Goal: Information Seeking & Learning: Learn about a topic

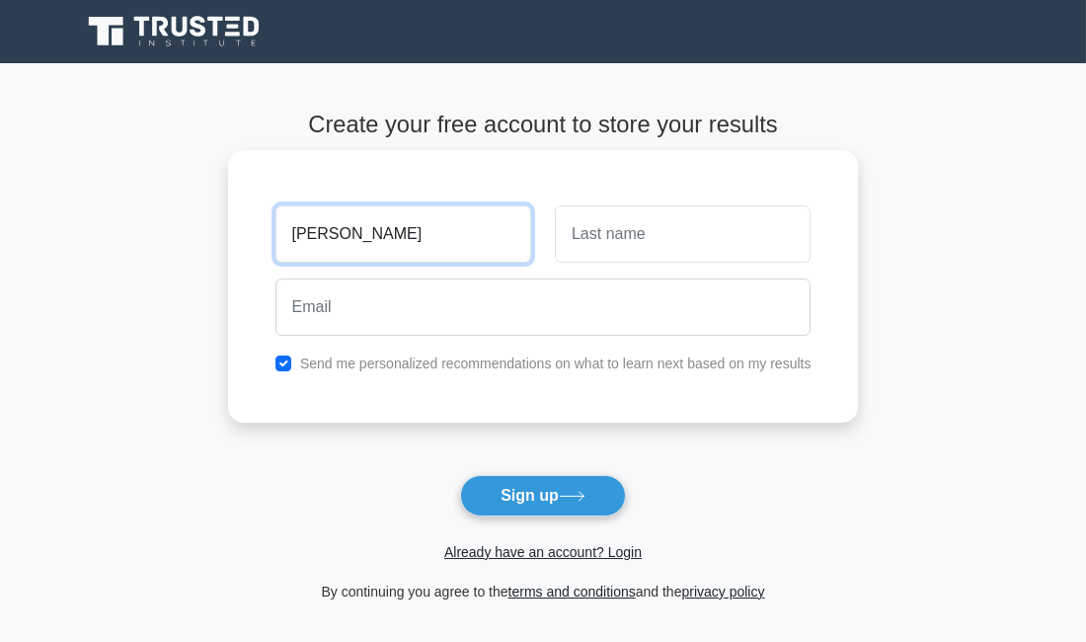
type input "Abdul mujib"
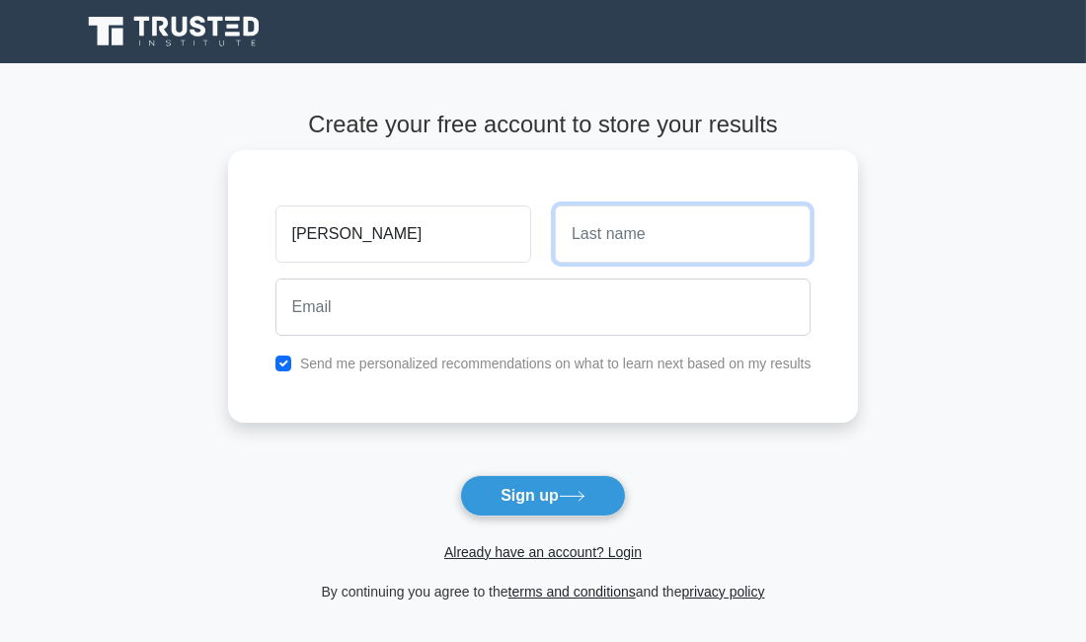
click at [644, 246] on input "text" at bounding box center [683, 233] width 256 height 57
type input "issah"
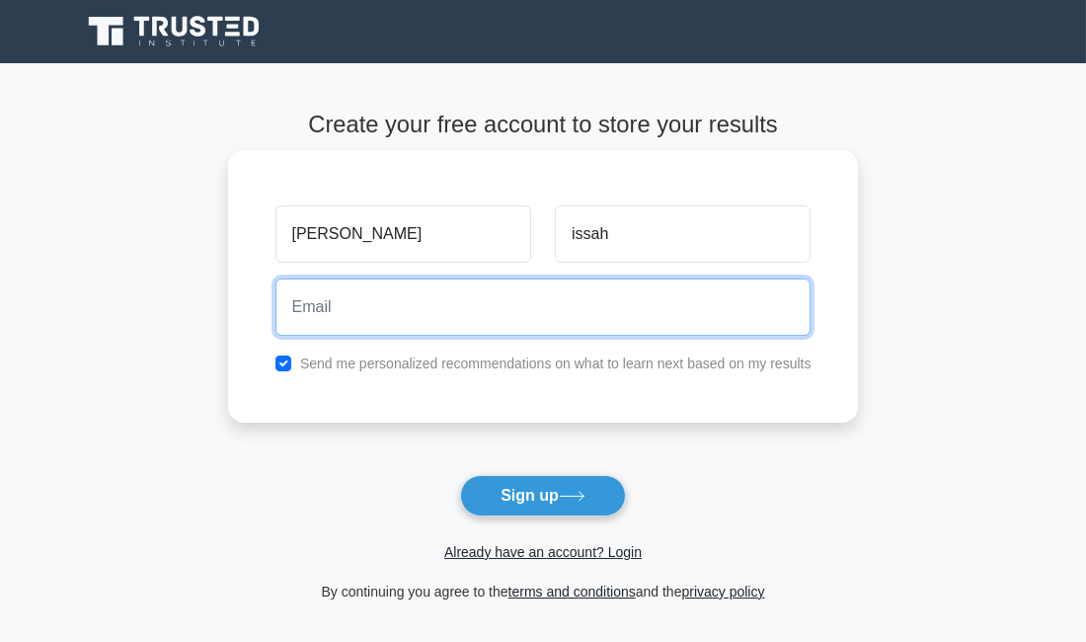
click at [380, 306] on input "email" at bounding box center [543, 306] width 536 height 57
click at [440, 308] on input "abdulmujibissah40" at bounding box center [543, 306] width 536 height 57
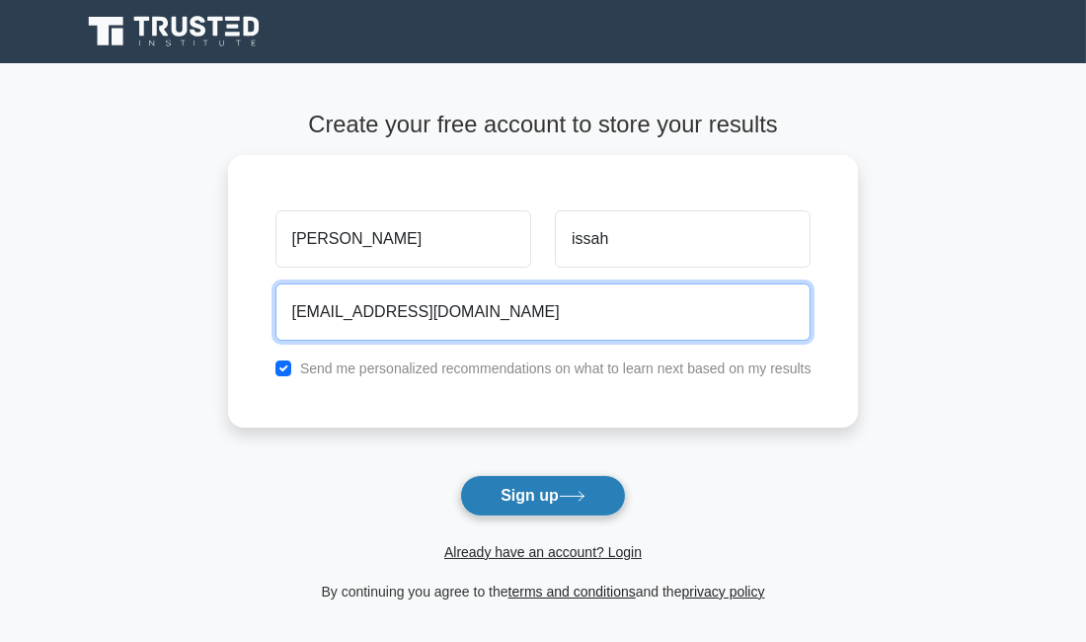
type input "abdulmujibissah40@gmail.com"
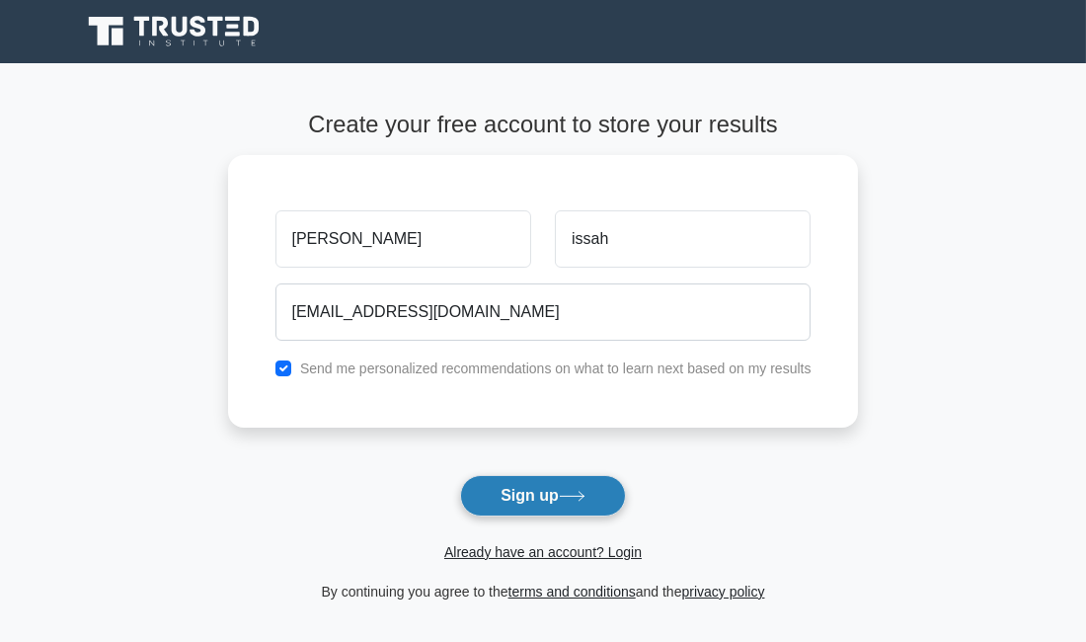
click at [557, 497] on button "Sign up" at bounding box center [543, 495] width 166 height 41
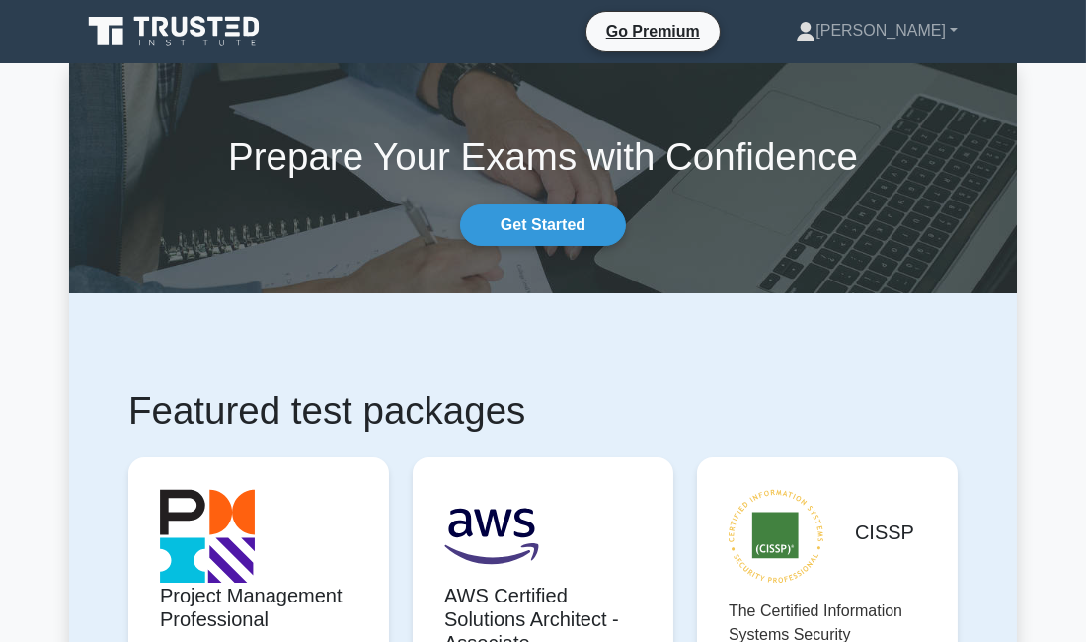
click at [575, 246] on section "Prepare Your Exams with Confidence Get Started" at bounding box center [543, 177] width 948 height 229
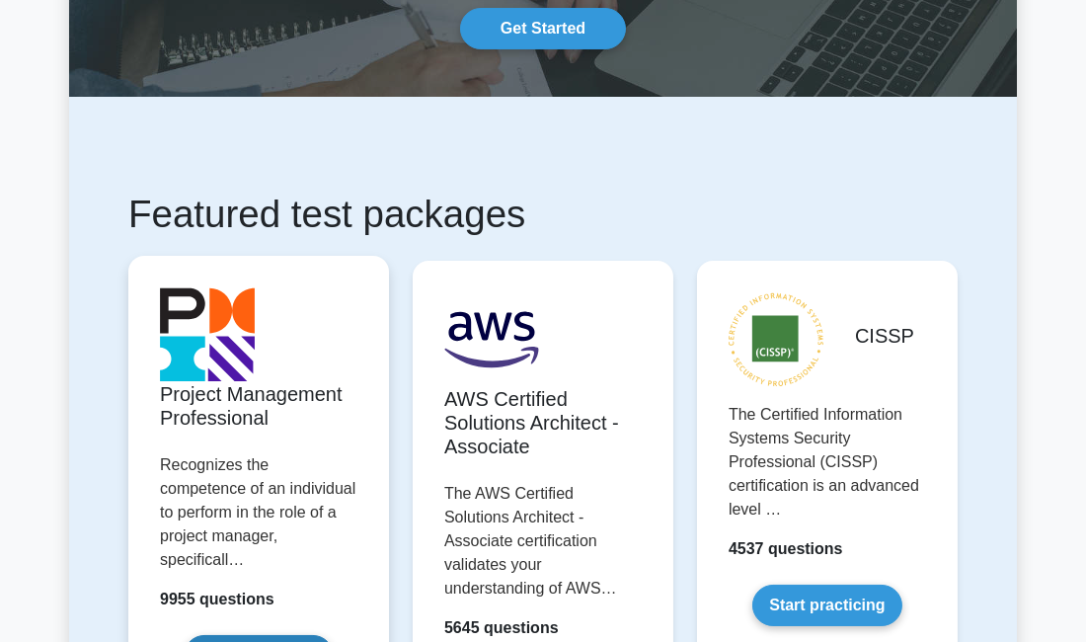
scroll to position [236, 0]
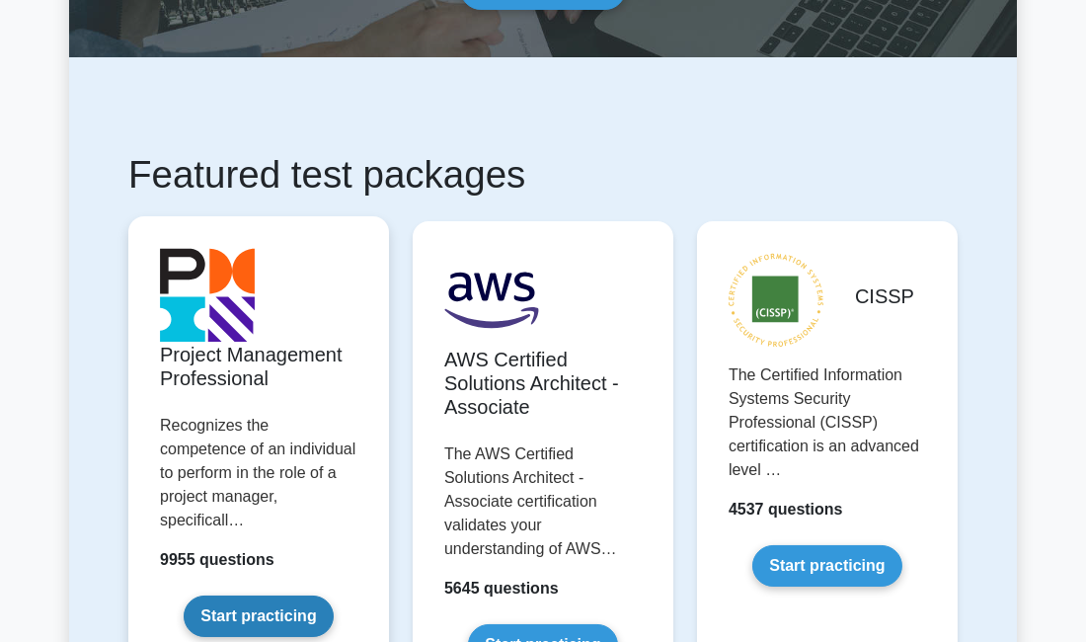
click at [234, 595] on link "Start practicing" at bounding box center [258, 615] width 149 height 41
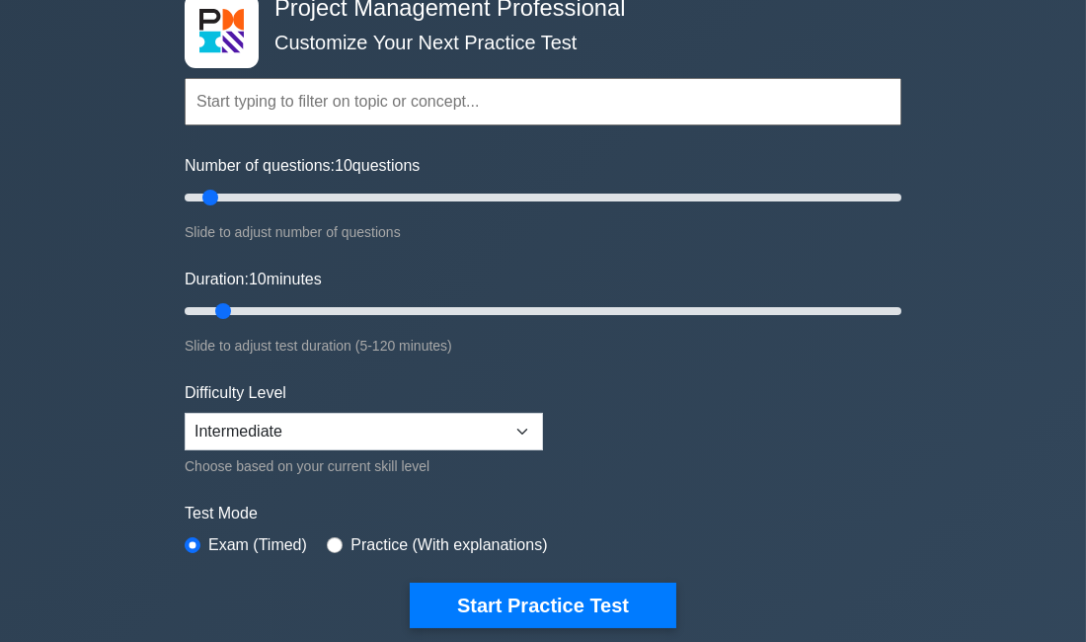
scroll to position [117, 0]
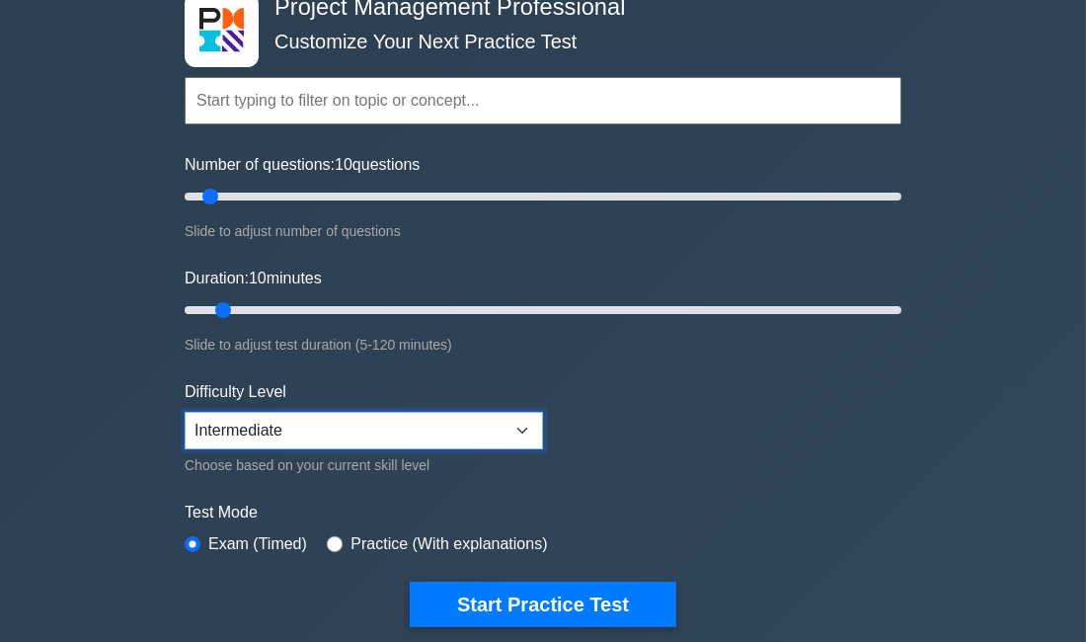
click at [513, 422] on select "Beginner Intermediate Expert" at bounding box center [364, 431] width 358 height 38
click at [625, 442] on form "Topics Scope Management Time Management Cost Management Quality Management Risk…" at bounding box center [543, 321] width 717 height 609
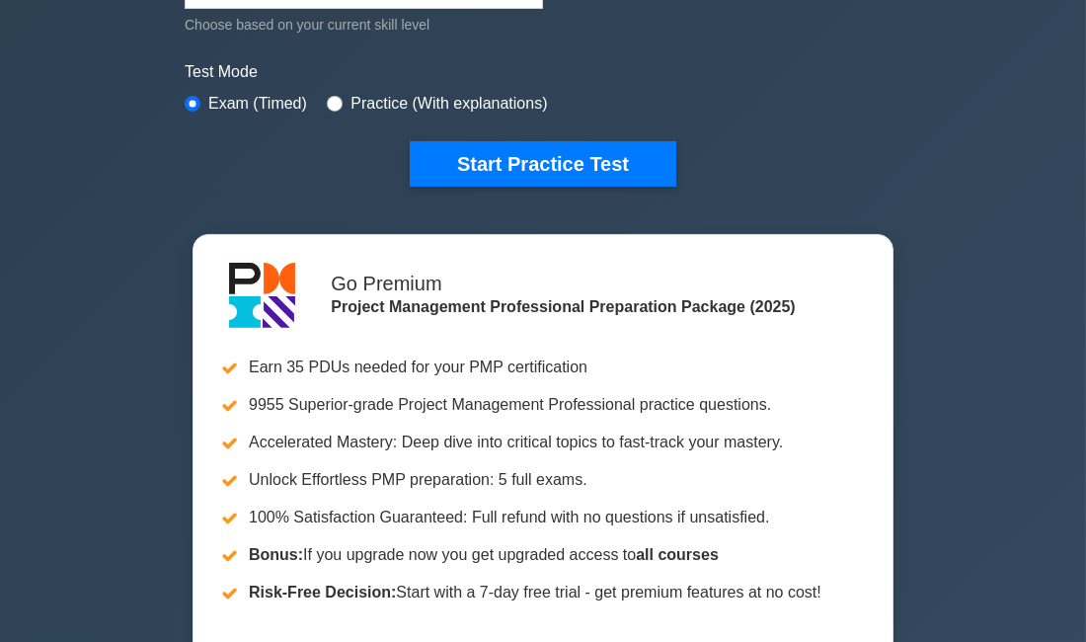
scroll to position [473, 0]
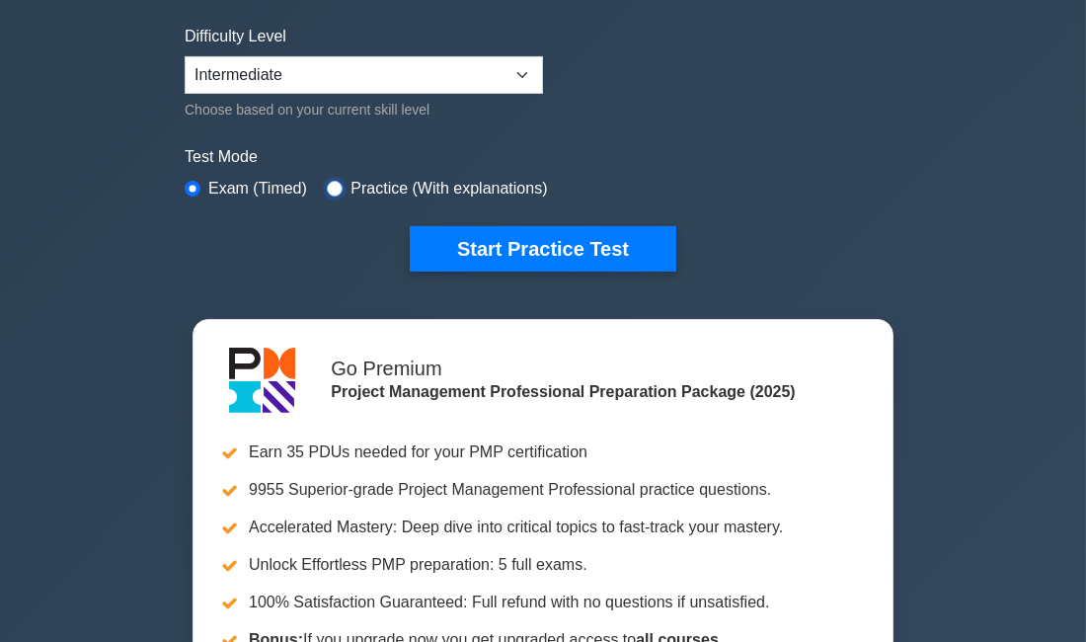
click at [327, 184] on input "radio" at bounding box center [335, 189] width 16 height 16
radio input "true"
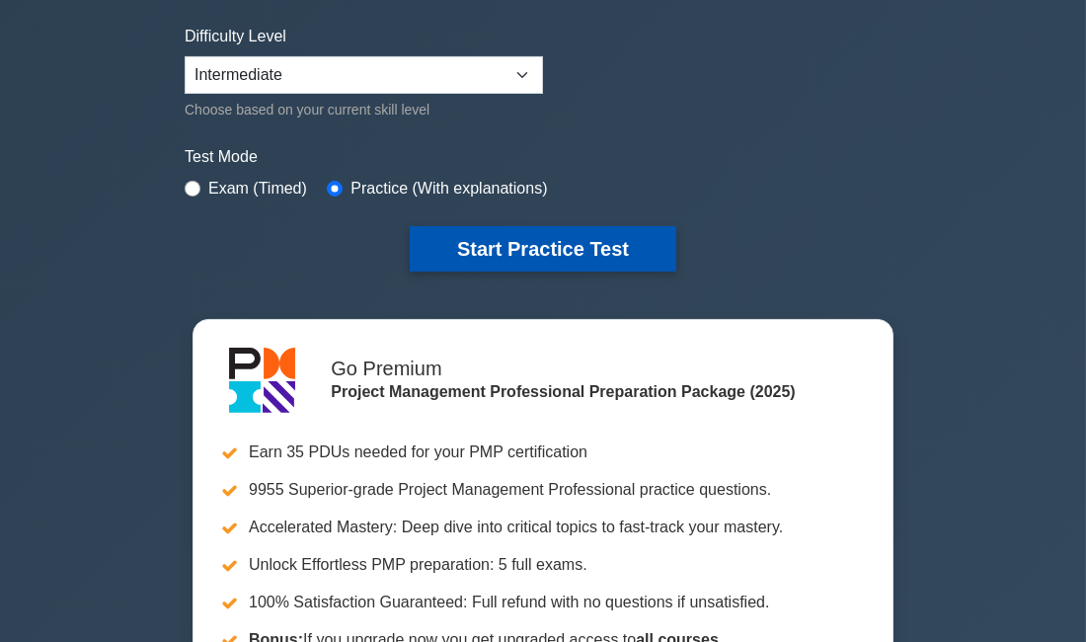
click at [451, 250] on button "Start Practice Test" at bounding box center [543, 248] width 266 height 45
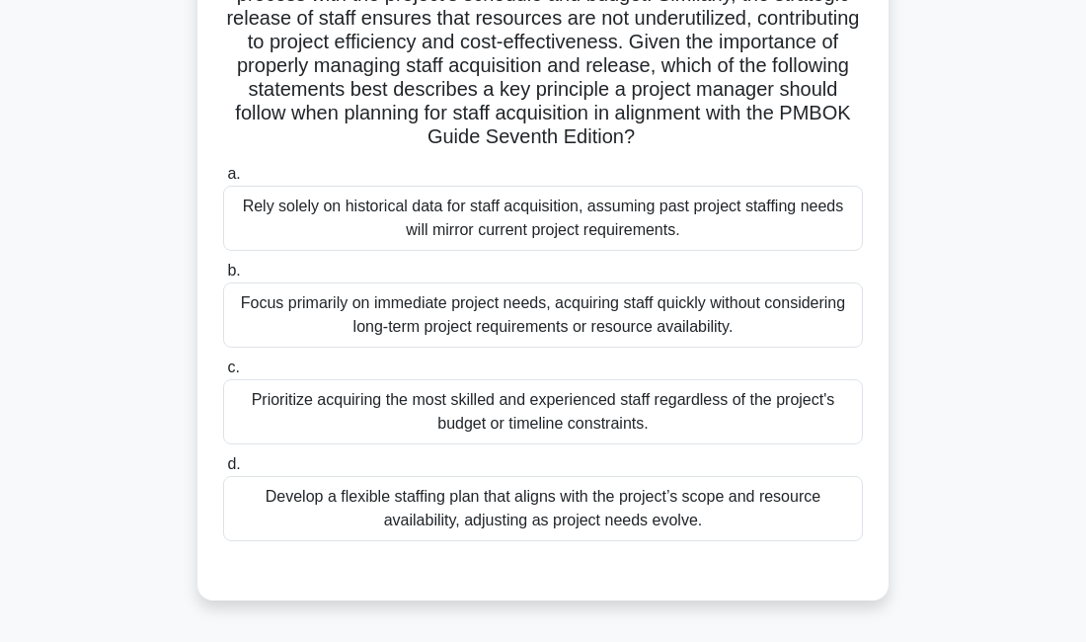
scroll to position [394, 0]
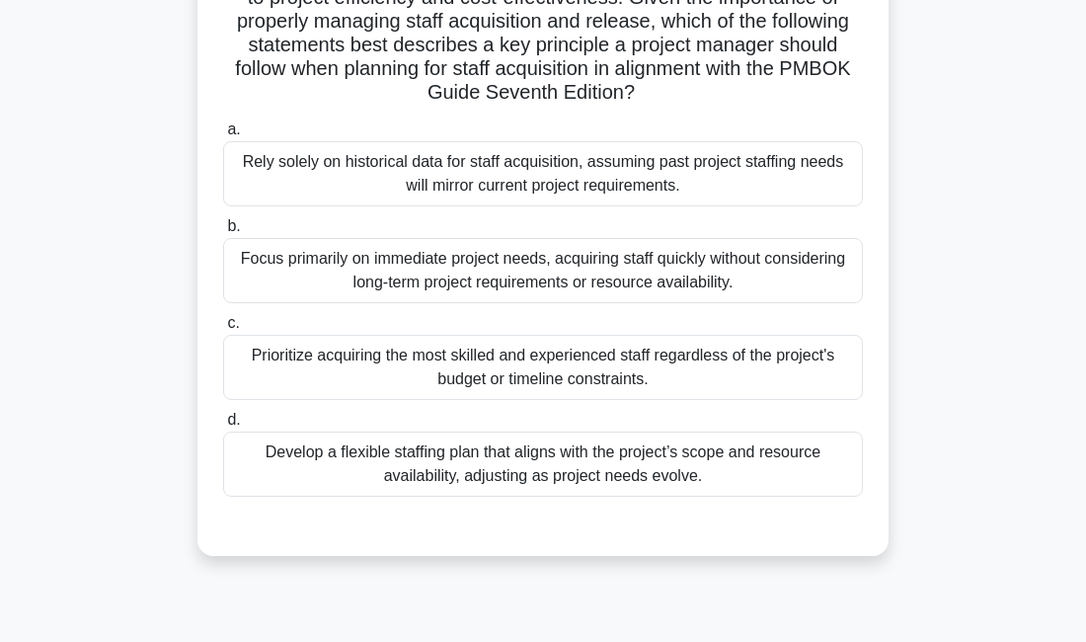
click at [438, 365] on div "Prioritize acquiring the most skilled and experienced staff regardless of the p…" at bounding box center [543, 367] width 640 height 65
click at [223, 330] on input "c. Prioritize acquiring the most skilled and experienced staff regardless of th…" at bounding box center [223, 323] width 0 height 13
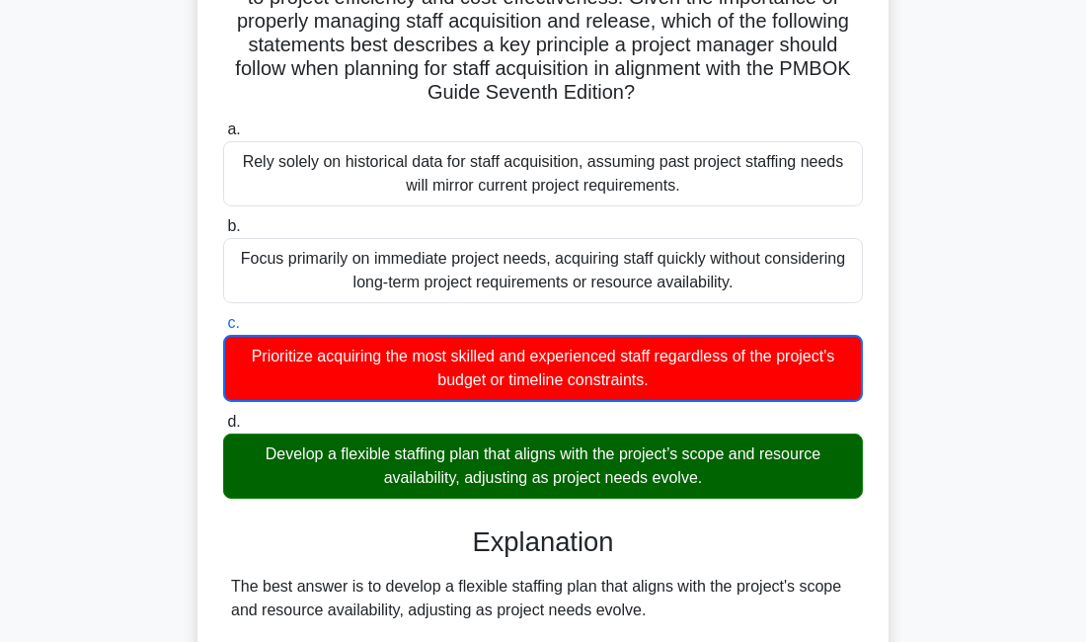
click at [223, 416] on input "d. Develop a flexible staffing plan that aligns with the project’s scope and re…" at bounding box center [223, 422] width 0 height 13
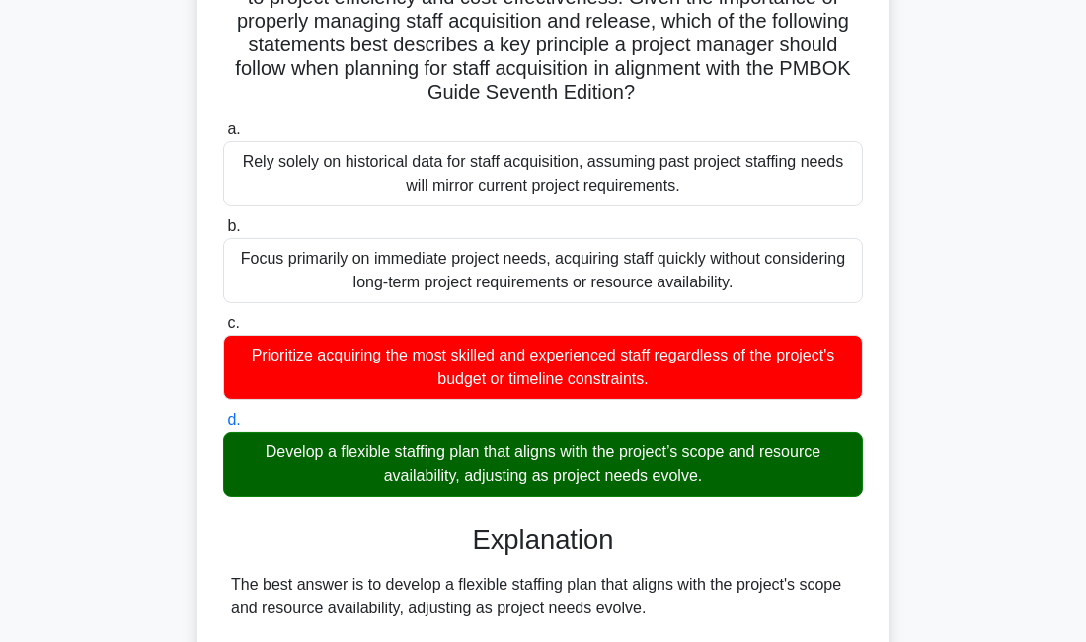
click at [223, 123] on input "a. Rely solely on historical data for staff acquisition, assuming past project …" at bounding box center [223, 129] width 0 height 13
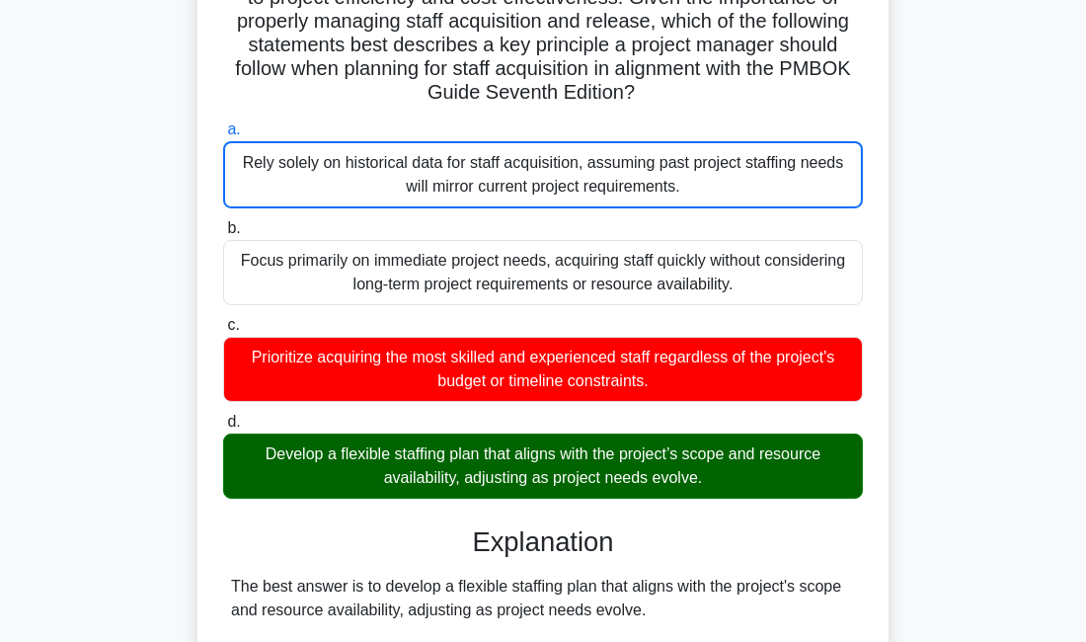
click at [223, 222] on input "b. Focus primarily on immediate project needs, acquiring staff quickly without …" at bounding box center [223, 228] width 0 height 13
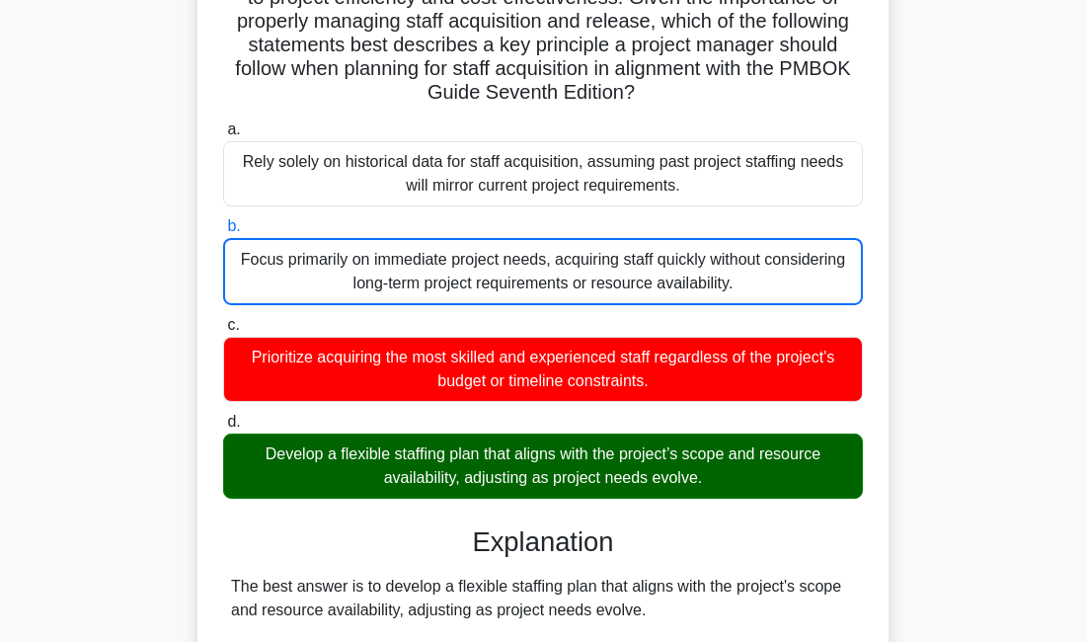
click at [223, 319] on input "c. Prioritize acquiring the most skilled and experienced staff regardless of th…" at bounding box center [223, 325] width 0 height 13
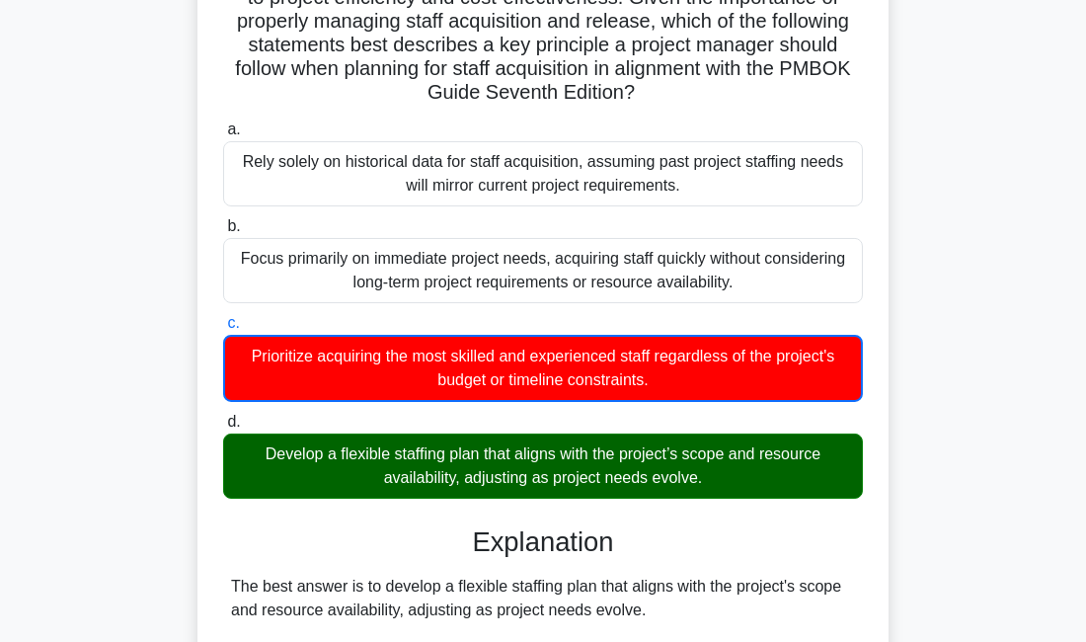
click at [223, 416] on input "d. Develop a flexible staffing plan that aligns with the project’s scope and re…" at bounding box center [223, 422] width 0 height 13
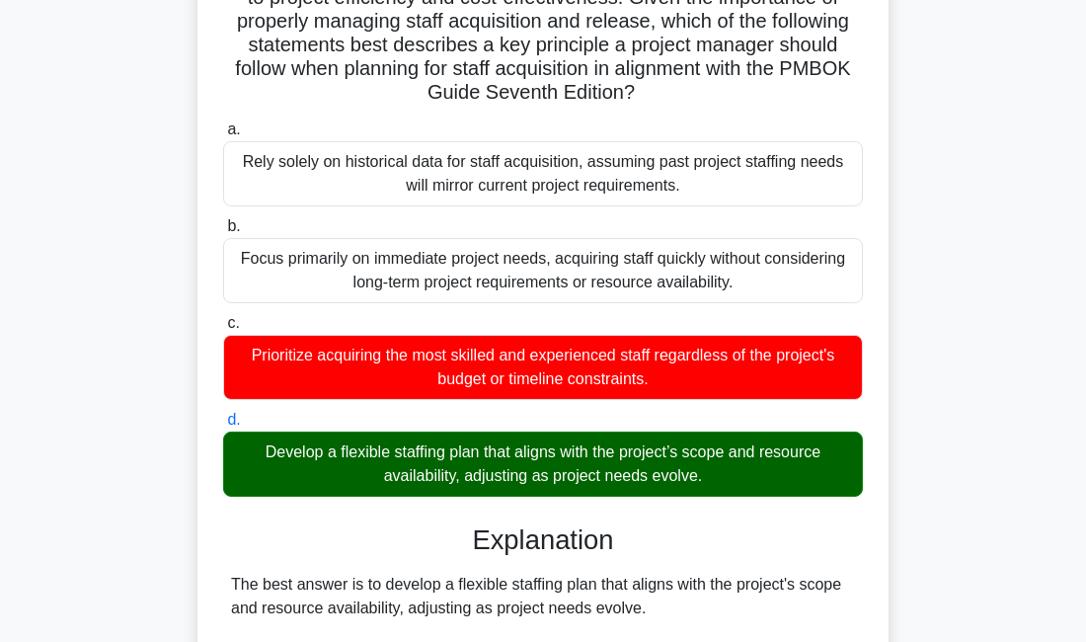
click at [223, 123] on input "a. Rely solely on historical data for staff acquisition, assuming past project …" at bounding box center [223, 129] width 0 height 13
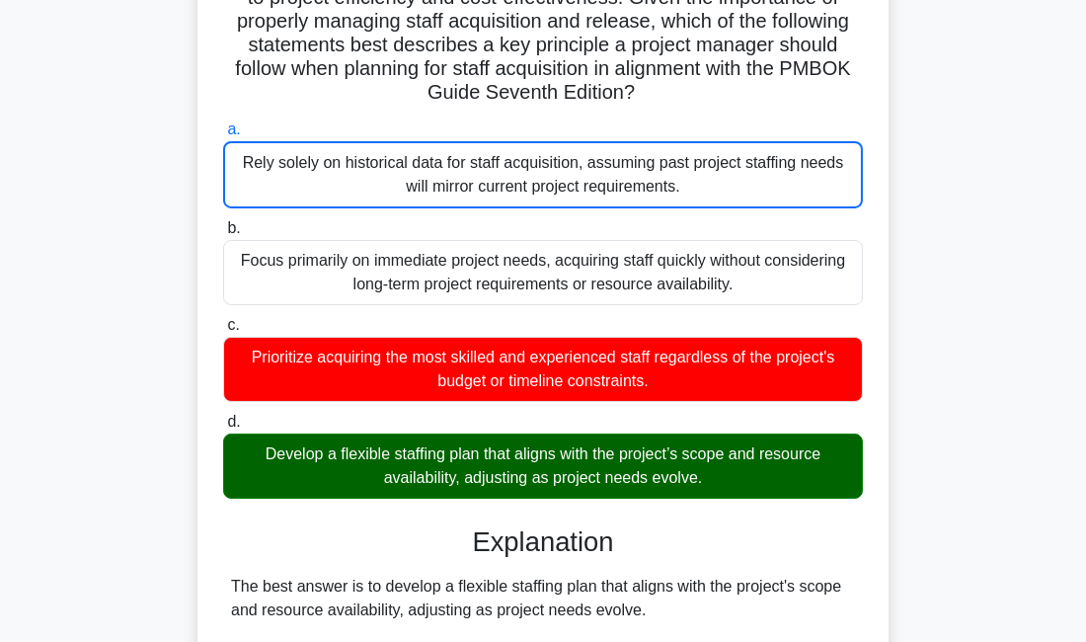
click at [223, 222] on input "b. Focus primarily on immediate project needs, acquiring staff quickly without …" at bounding box center [223, 228] width 0 height 13
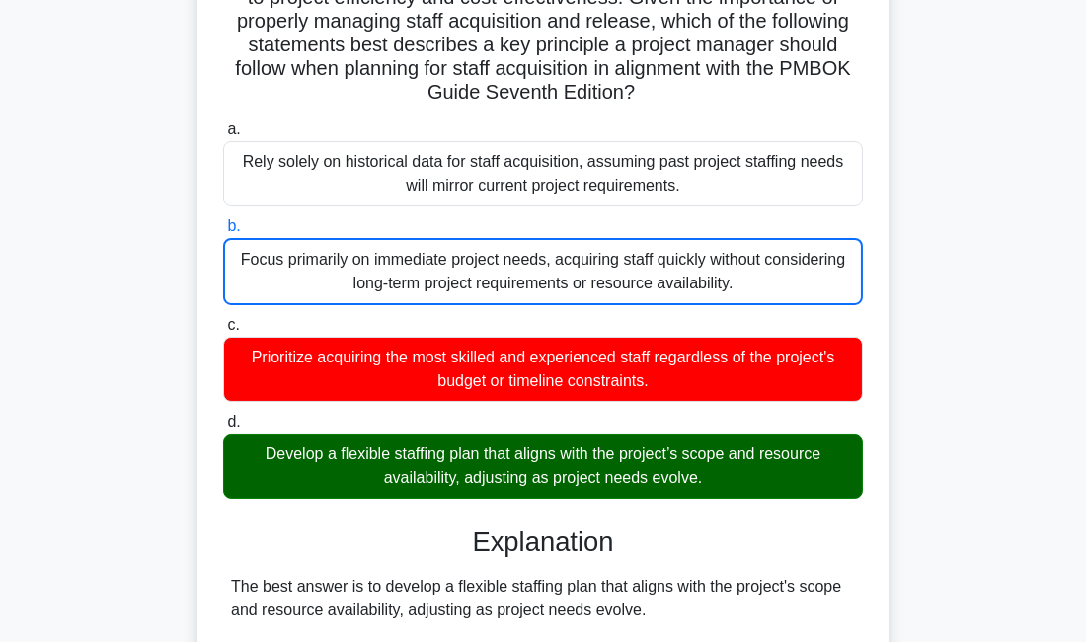
click at [223, 319] on input "c. Prioritize acquiring the most skilled and experienced staff regardless of th…" at bounding box center [223, 325] width 0 height 13
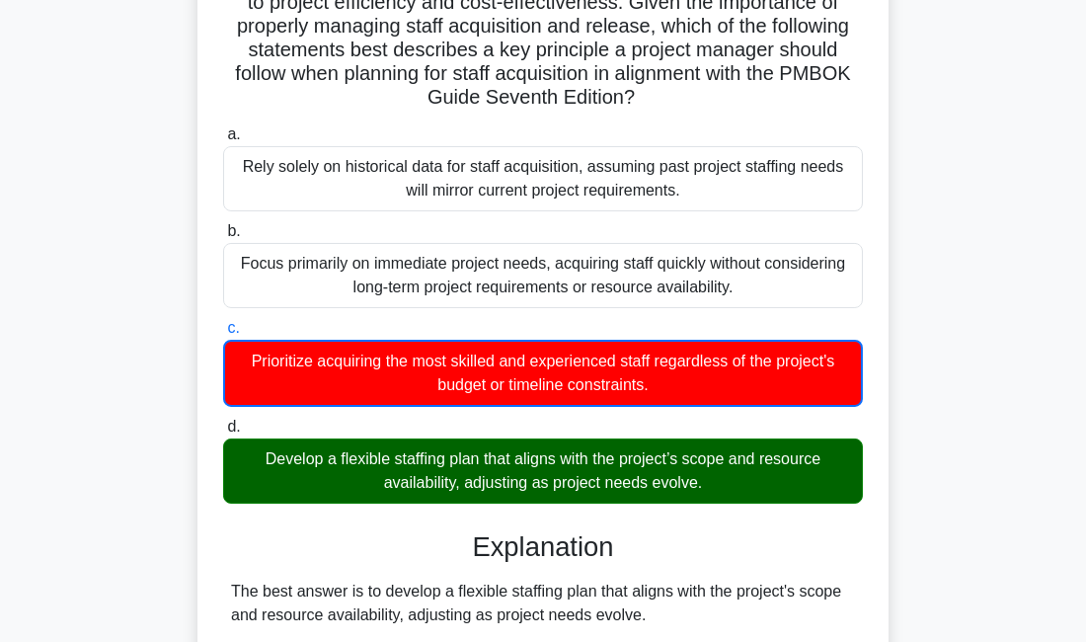
click at [223, 420] on input "d. Develop a flexible staffing plan that aligns with the project’s scope and re…" at bounding box center [223, 426] width 0 height 13
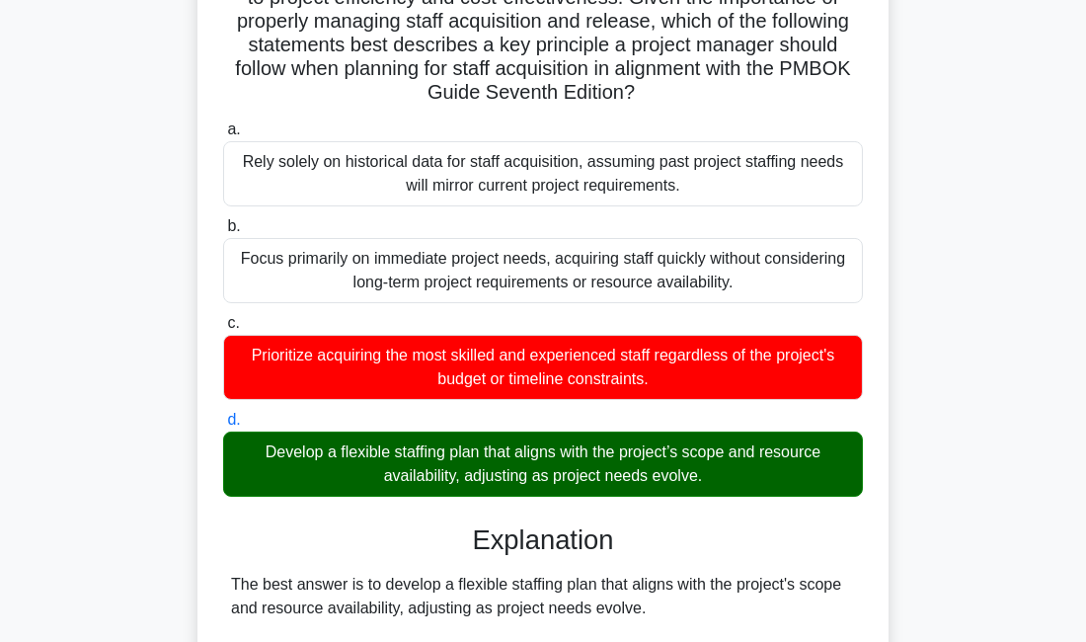
click at [771, 542] on h3 "Explanation" at bounding box center [543, 540] width 616 height 33
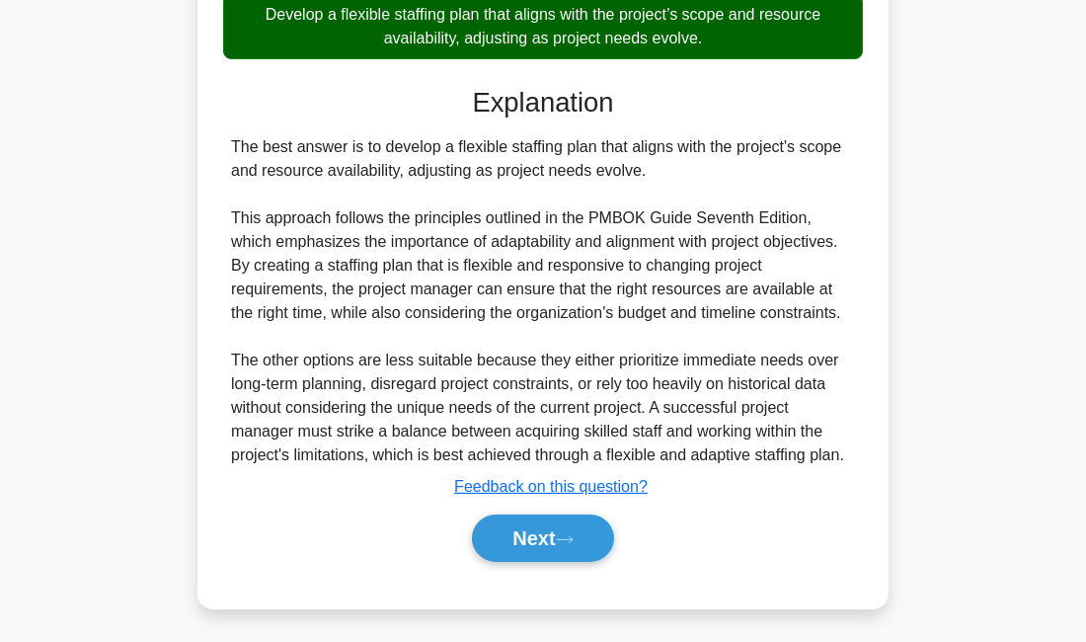
scroll to position [832, 0]
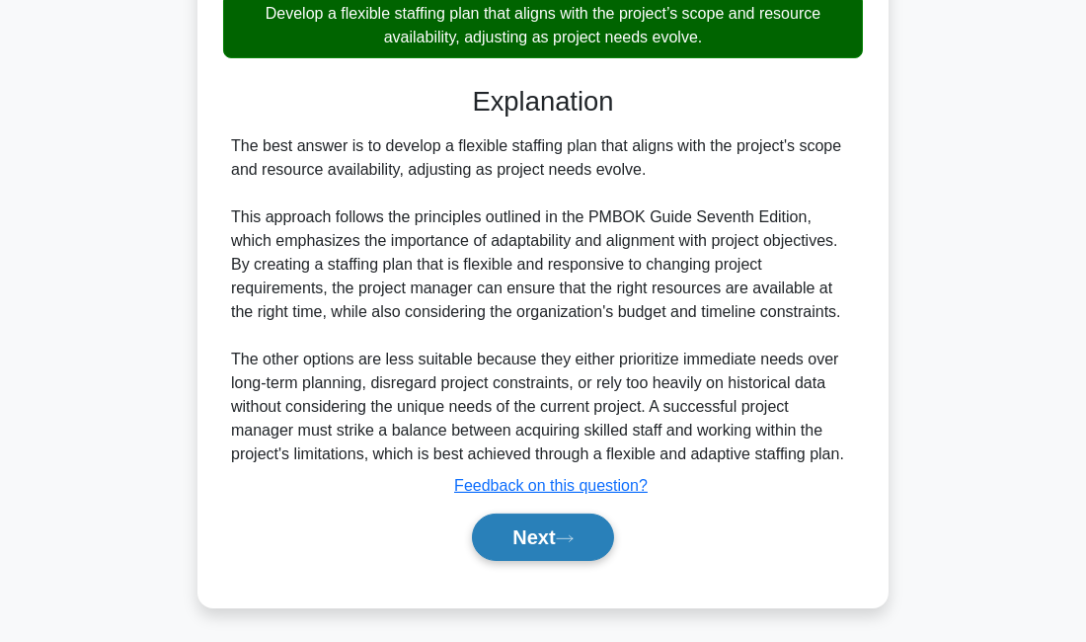
click at [604, 549] on button "Next" at bounding box center [542, 536] width 141 height 47
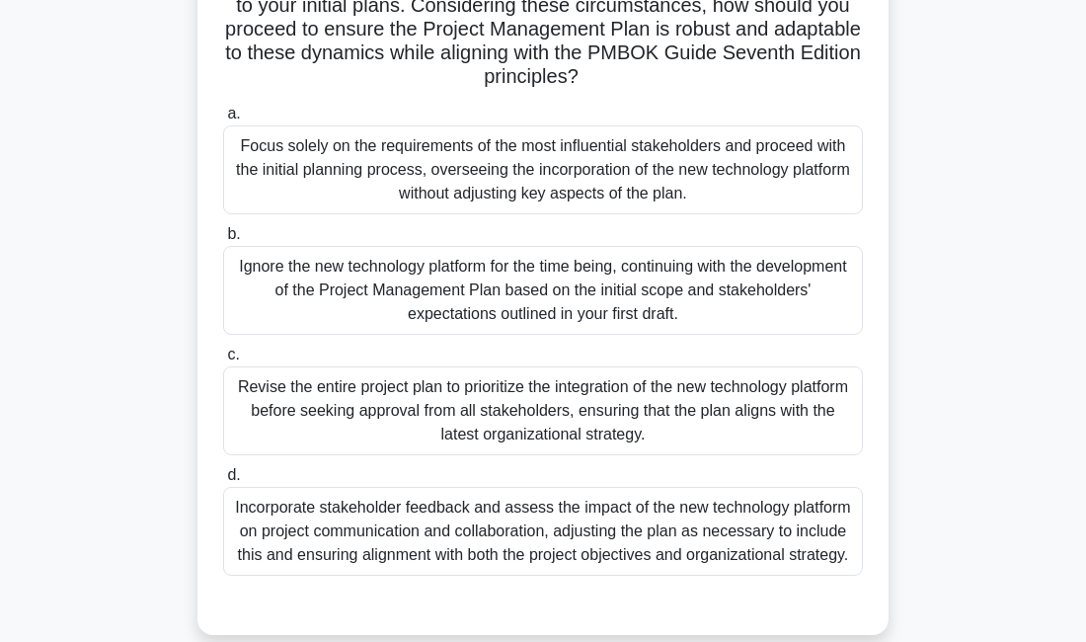
scroll to position [389, 0]
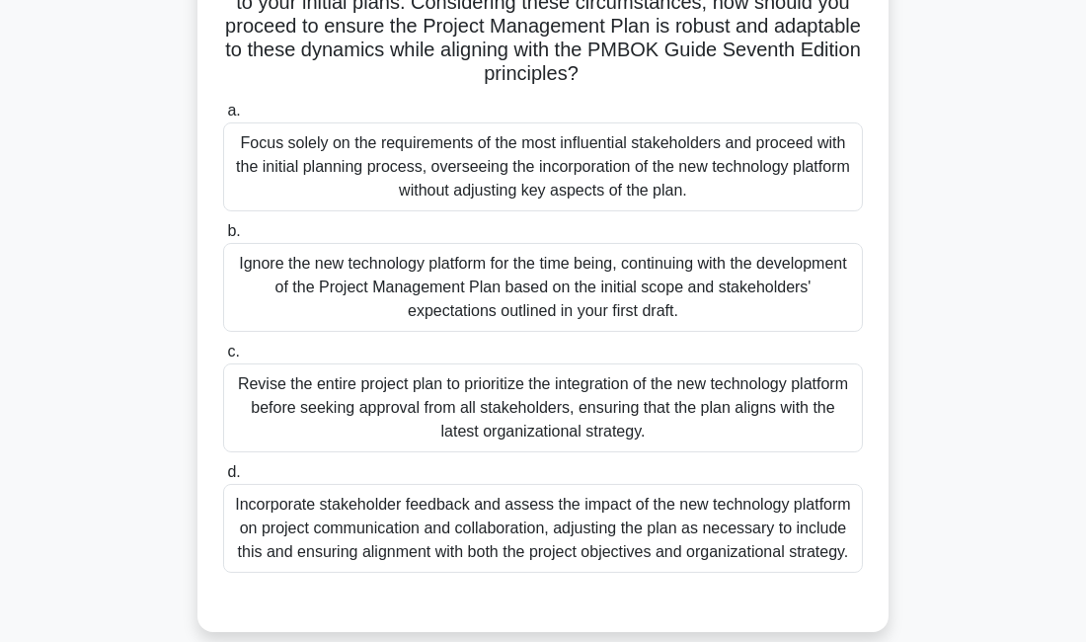
click at [519, 407] on div "Revise the entire project plan to prioritize the integration of the new technol…" at bounding box center [543, 407] width 640 height 89
click at [223, 358] on input "c. Revise the entire project plan to prioritize the integration of the new tech…" at bounding box center [223, 351] width 0 height 13
